Goal: Information Seeking & Learning: Understand process/instructions

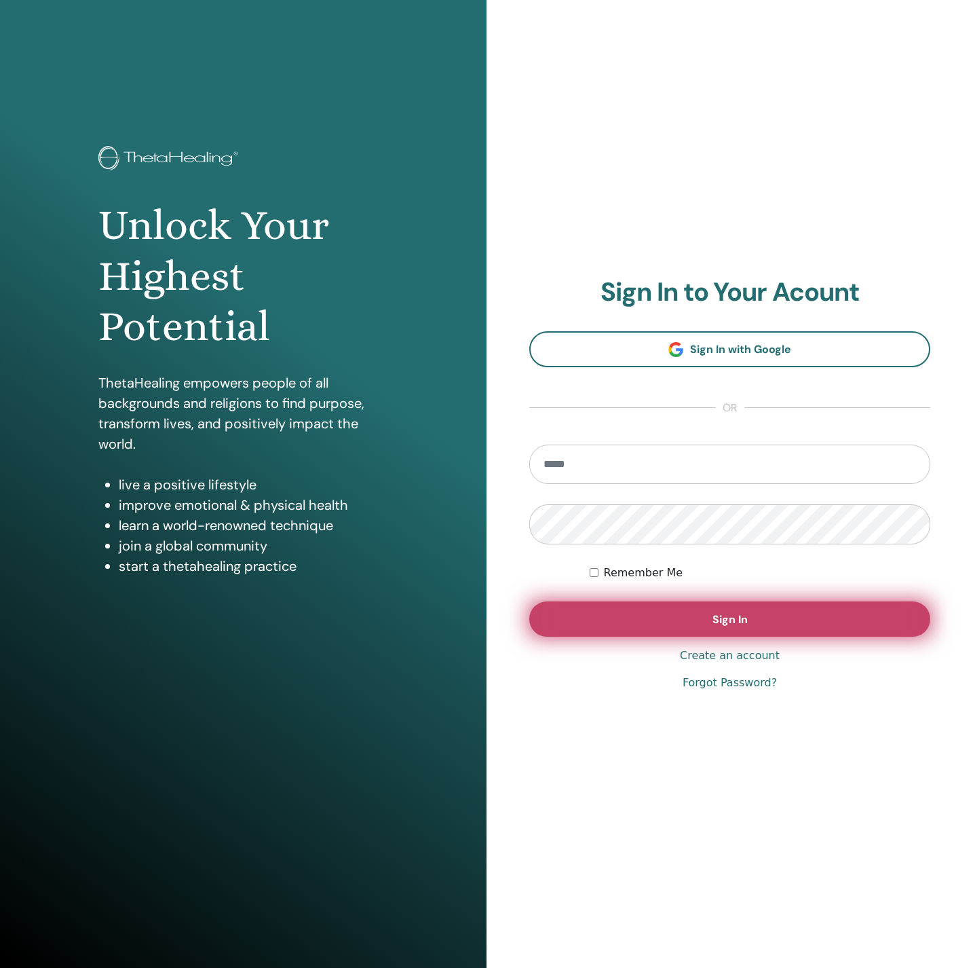
type input "**********"
click at [599, 612] on button "Sign In" at bounding box center [730, 618] width 401 height 35
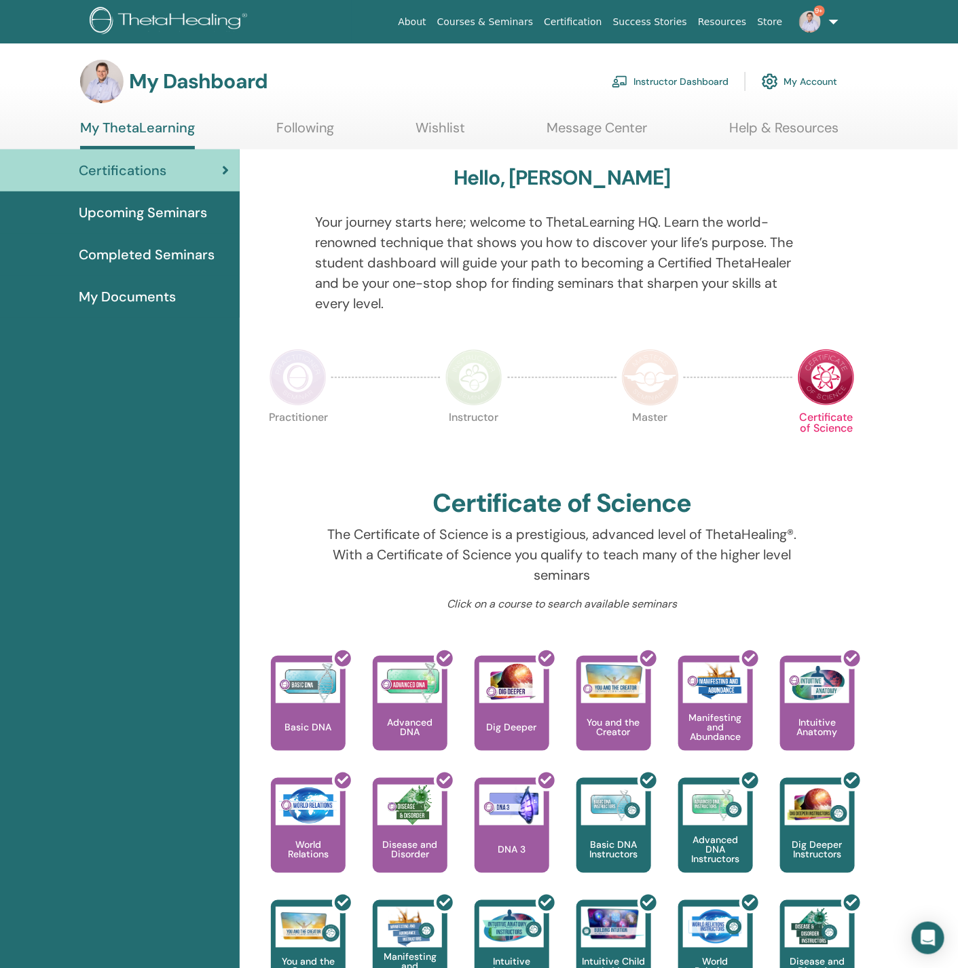
click at [650, 83] on link "Instructor Dashboard" at bounding box center [670, 82] width 117 height 30
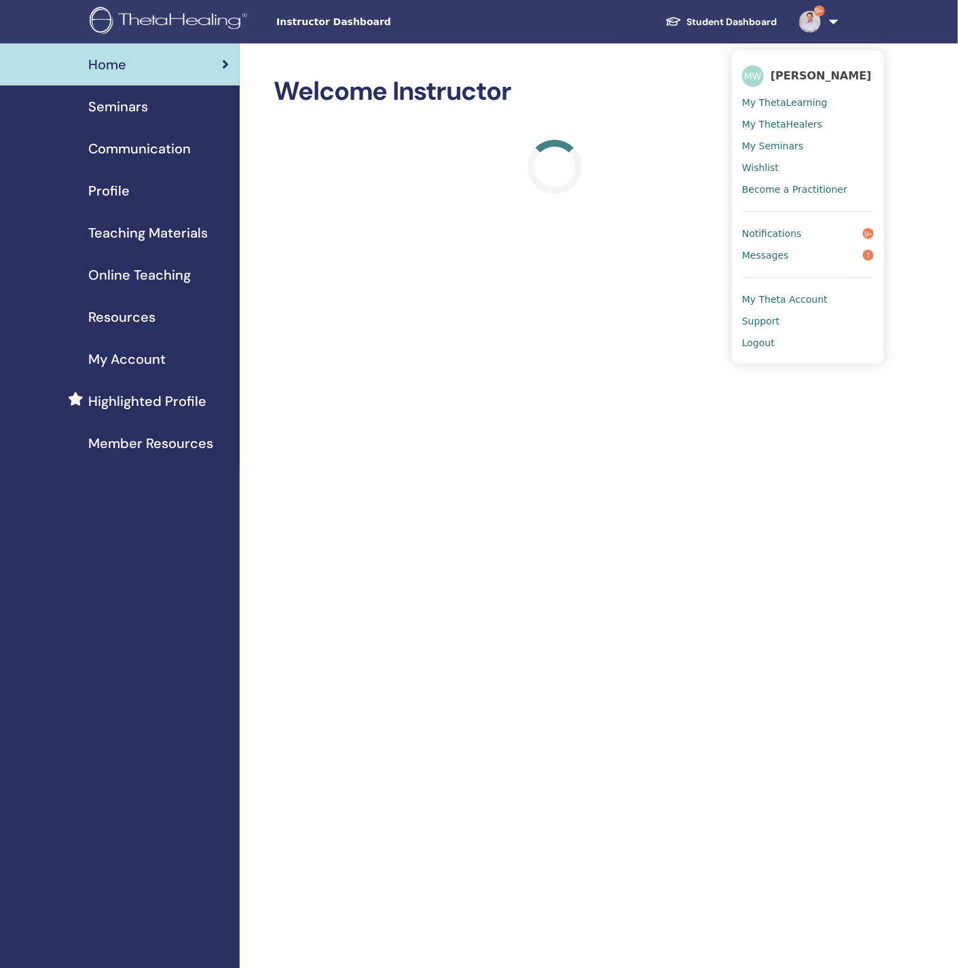
click at [783, 253] on span "Messages" at bounding box center [765, 255] width 47 height 12
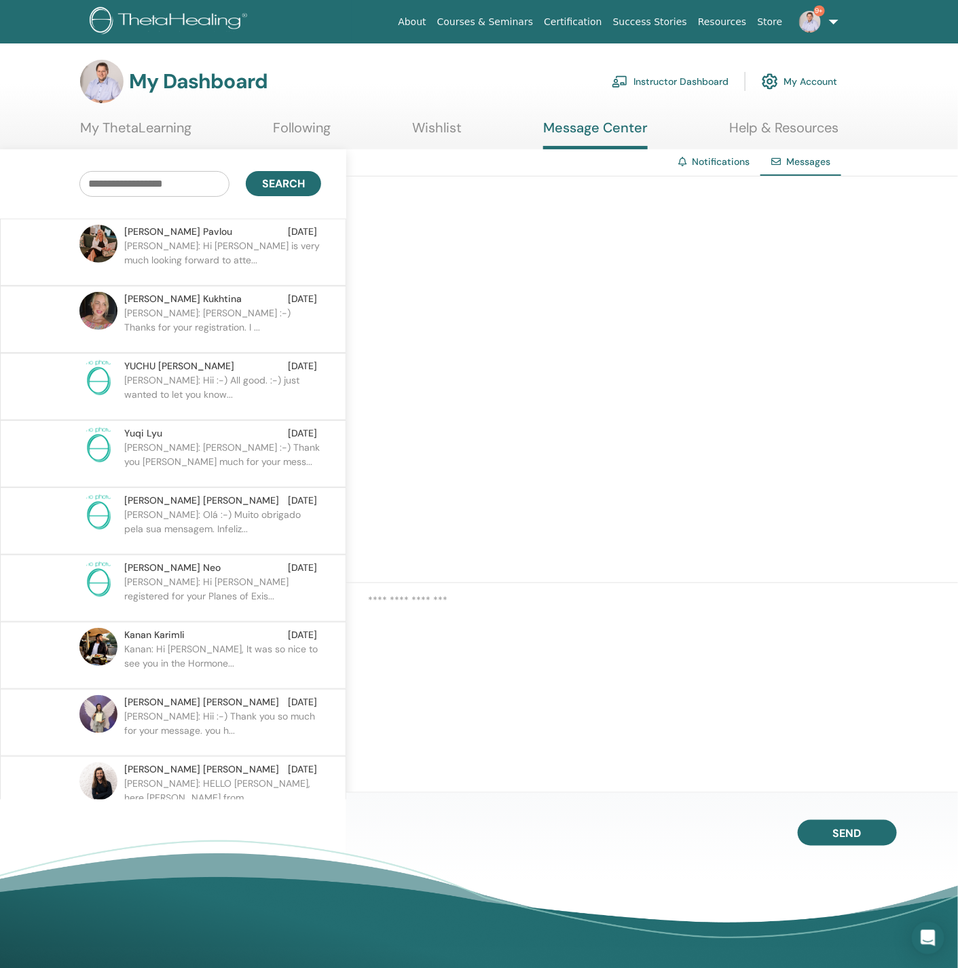
click at [687, 82] on link "Instructor Dashboard" at bounding box center [670, 82] width 117 height 30
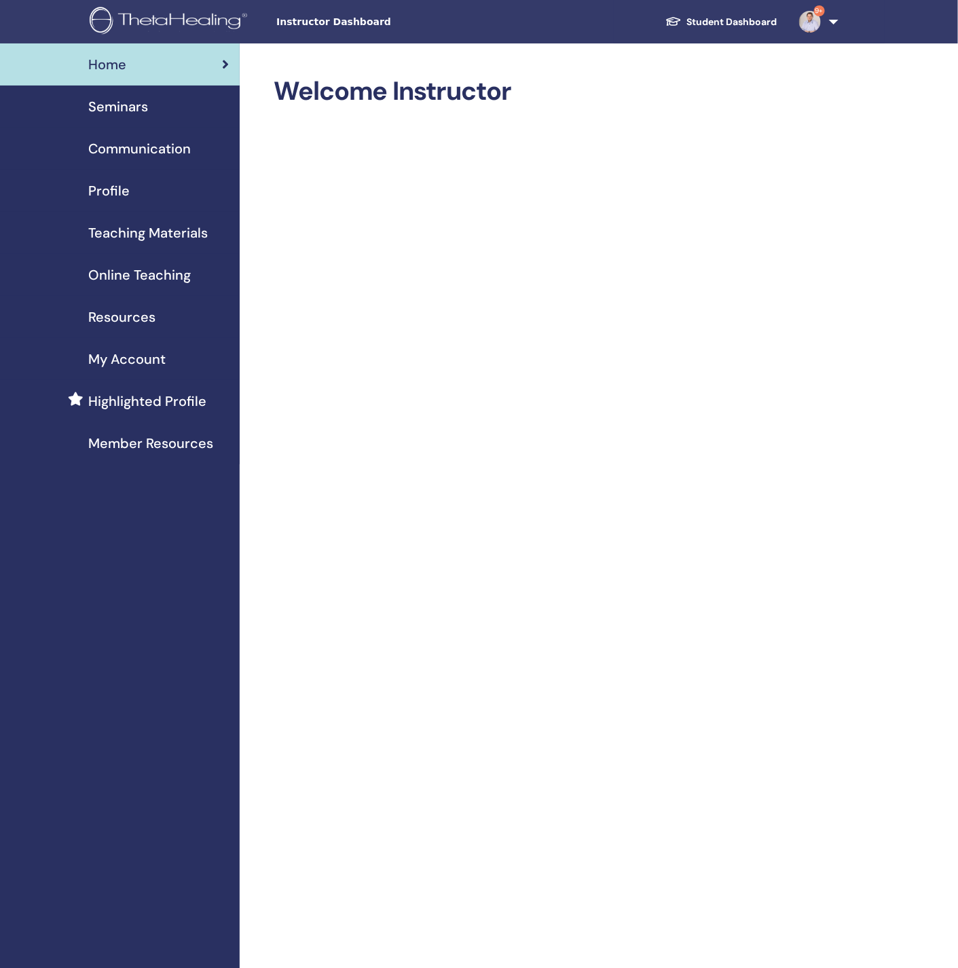
click at [141, 238] on span "Teaching Materials" at bounding box center [147, 233] width 119 height 20
click at [121, 273] on span "Online Teaching" at bounding box center [139, 275] width 103 height 20
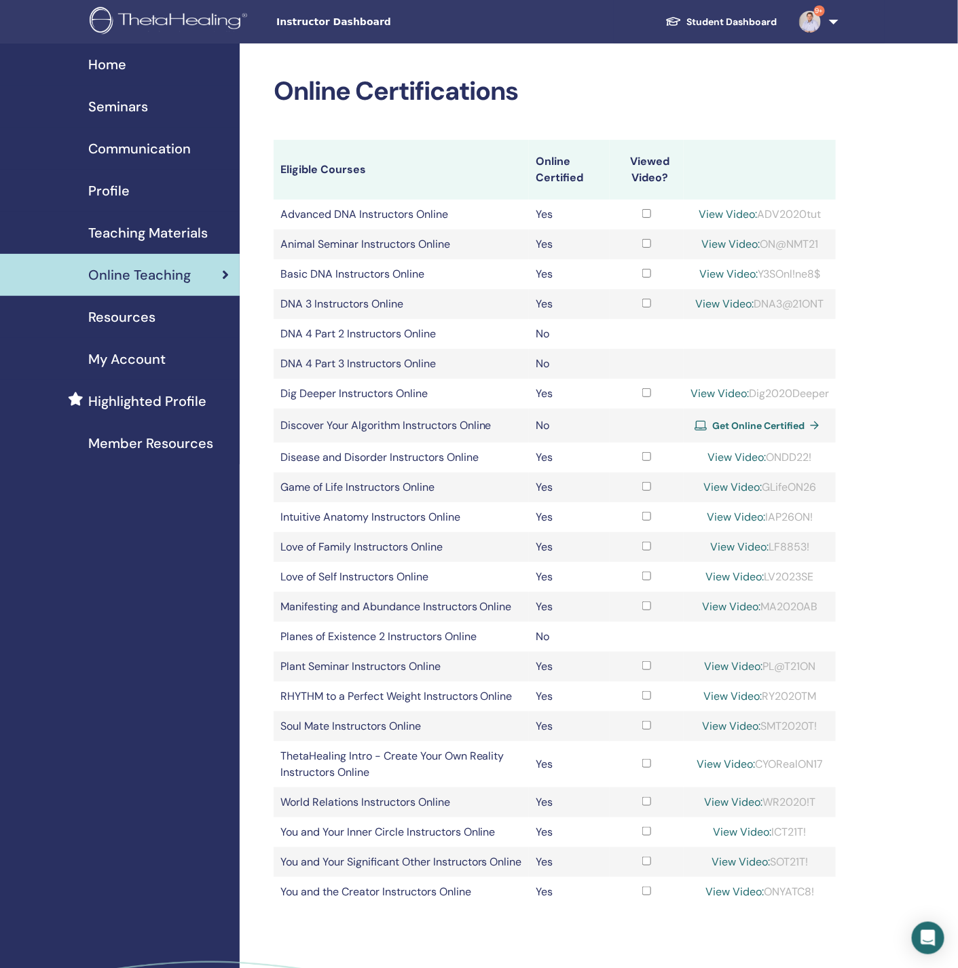
drag, startPoint x: 828, startPoint y: 276, endPoint x: 758, endPoint y: 270, distance: 69.5
click at [758, 270] on div "View Video: Y3SOnl!ne8$" at bounding box center [759, 274] width 138 height 16
copy div "Y3SOnl!ne8$"
click at [711, 275] on link "View Video:" at bounding box center [728, 274] width 58 height 14
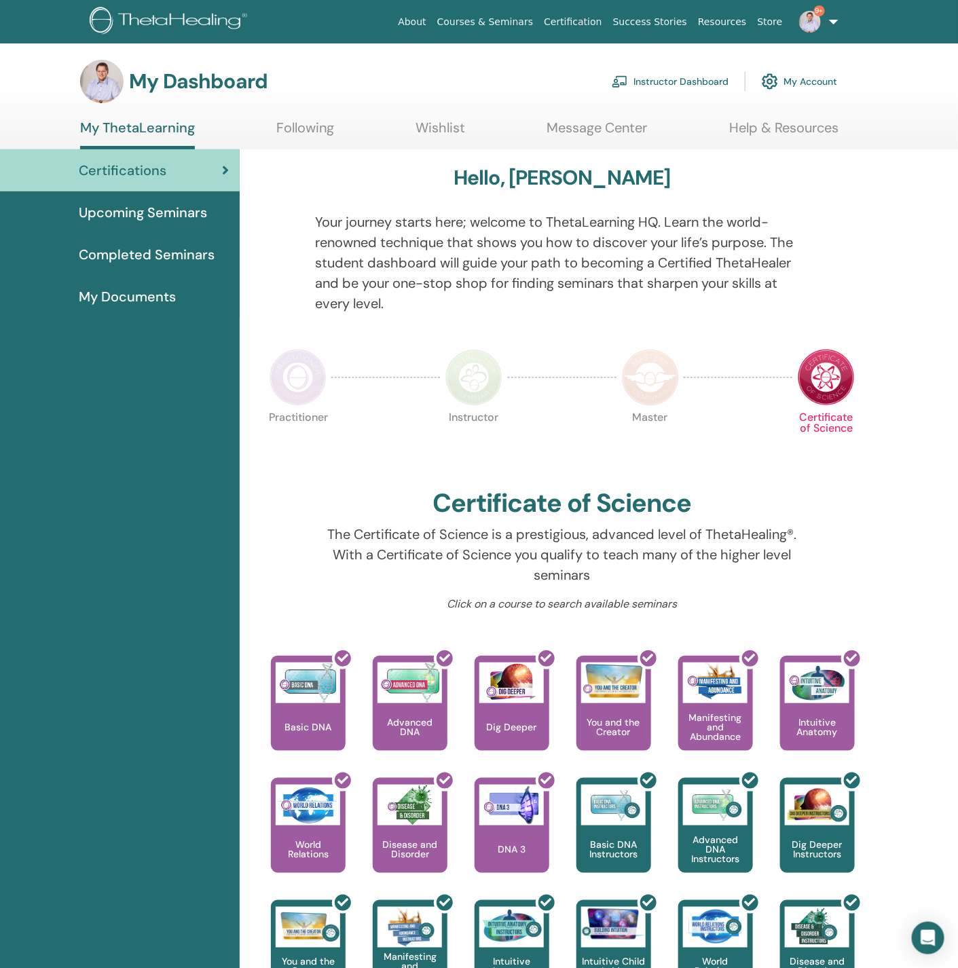
click at [667, 77] on link "Instructor Dashboard" at bounding box center [670, 82] width 117 height 30
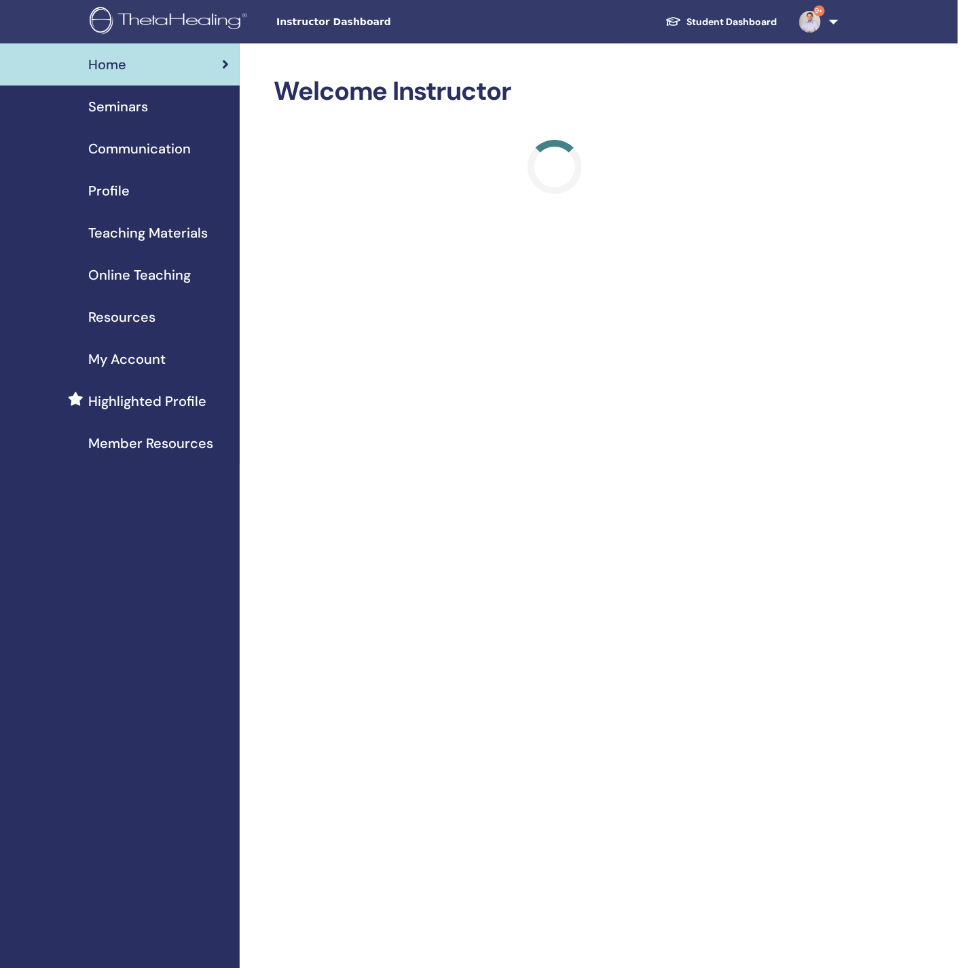
click at [139, 270] on span "Online Teaching" at bounding box center [139, 275] width 103 height 20
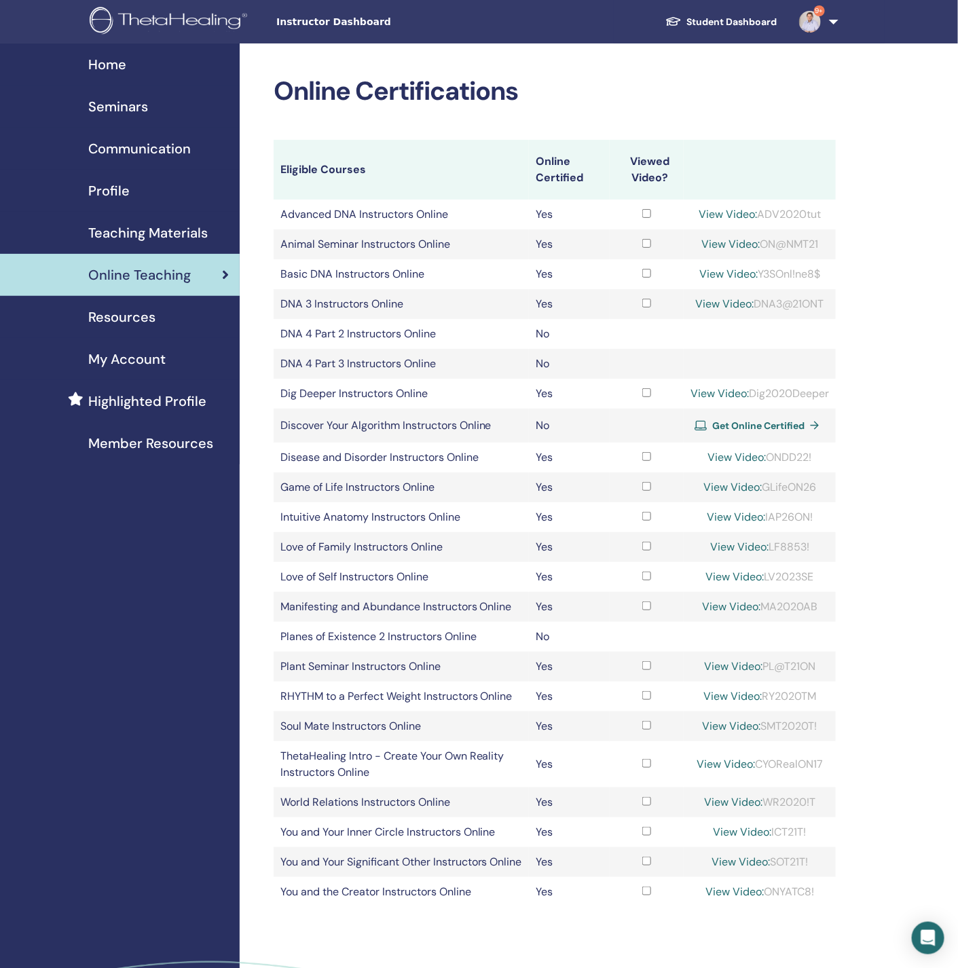
click at [151, 230] on span "Teaching Materials" at bounding box center [147, 233] width 119 height 20
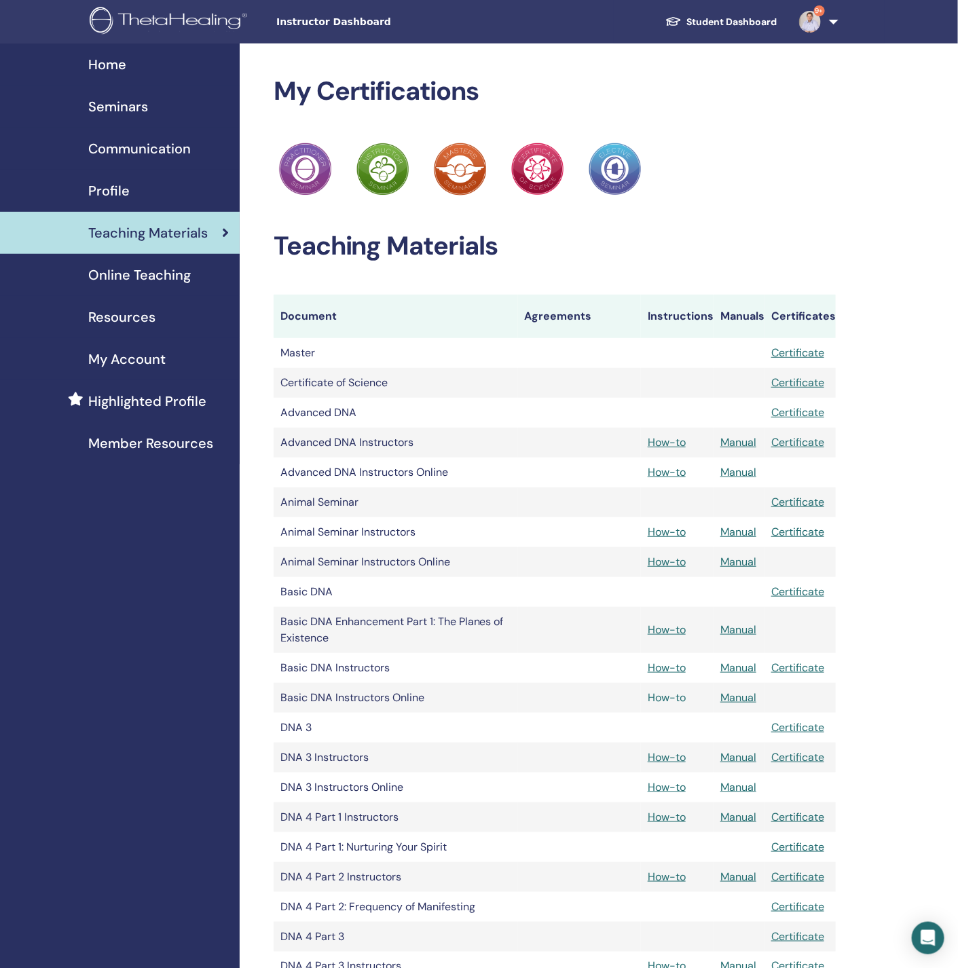
click at [666, 697] on link "How-to" at bounding box center [667, 697] width 38 height 14
